Goal: Task Accomplishment & Management: Complete application form

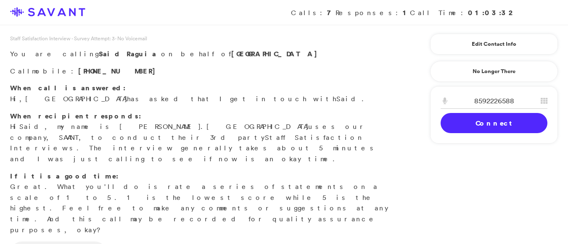
click at [479, 121] on link "Connect" at bounding box center [493, 123] width 107 height 20
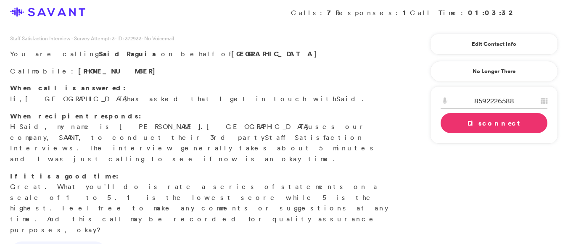
click at [467, 129] on link "Disconnect" at bounding box center [493, 123] width 107 height 20
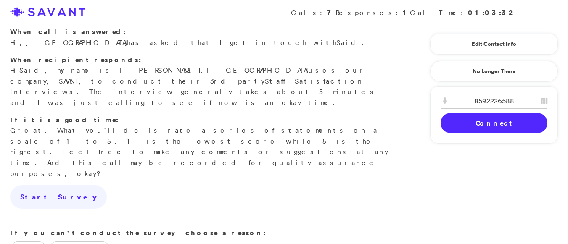
scroll to position [71, 0]
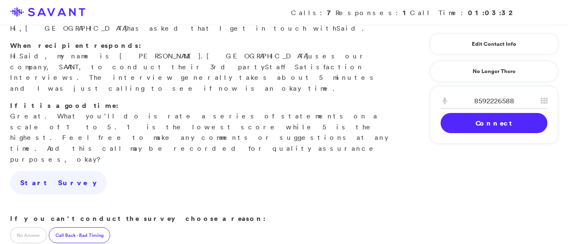
click at [86, 227] on label "Call Back - Bad Timing" at bounding box center [79, 235] width 61 height 16
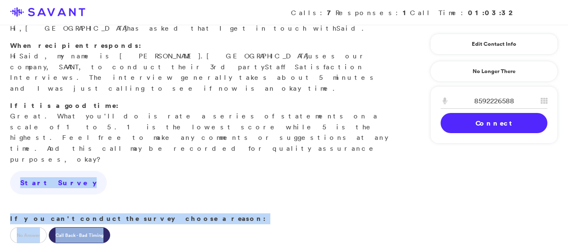
drag, startPoint x: 566, startPoint y: 111, endPoint x: 574, endPoint y: 150, distance: 39.7
click at [567, 150] on html "Calls: 7 Responses: 1 Call Time: 01:03:32 Staff Satisfaction Interview - Survey…" at bounding box center [284, 213] width 568 height 569
click at [424, 189] on div "Staff Satisfaction Interview - Survey Attempt: 3 - ID: 372933 - No Voicemail Yo…" at bounding box center [284, 197] width 568 height 467
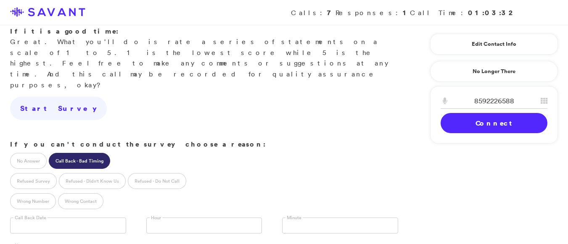
scroll to position [146, 0]
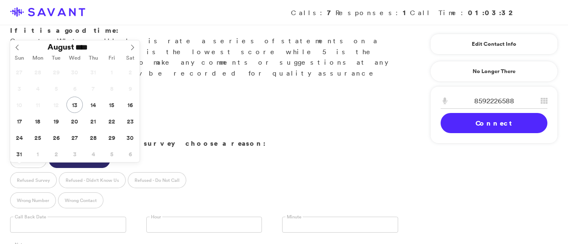
click at [71, 217] on input "text" at bounding box center [68, 225] width 116 height 16
type input "**********"
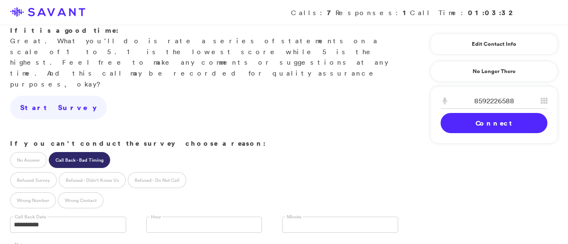
click at [155, 217] on input "text" at bounding box center [154, 225] width 8 height 16
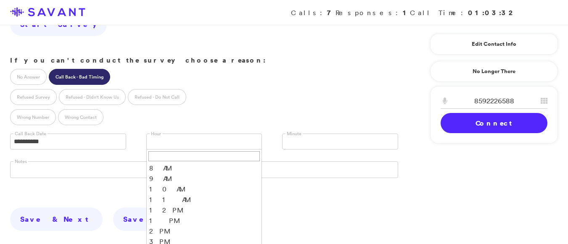
scroll to position [4, 0]
click at [155, 190] on li "11 AM" at bounding box center [204, 195] width 115 height 11
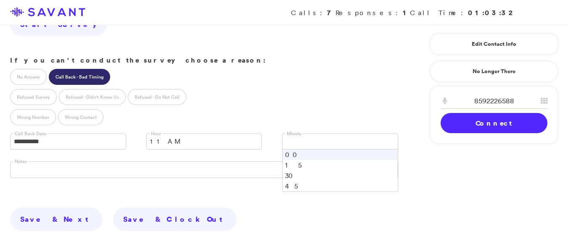
click at [304, 134] on link at bounding box center [340, 142] width 116 height 16
click at [291, 171] on li "30" at bounding box center [339, 176] width 115 height 11
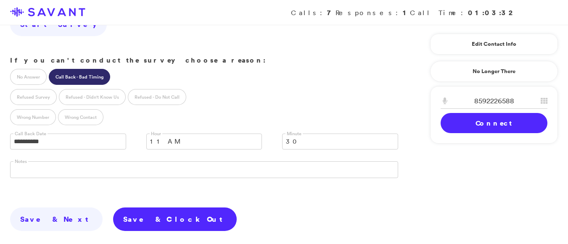
click at [113, 208] on link "Save & Clock Out" at bounding box center [175, 220] width 124 height 24
